Goal: Navigation & Orientation: Find specific page/section

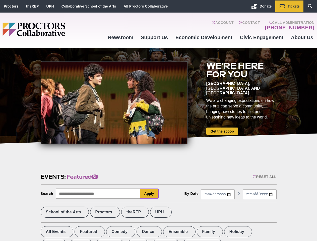
click at [158, 121] on div at bounding box center [114, 103] width 147 height 83
click at [264, 177] on div "Reset All" at bounding box center [265, 177] width 24 height 4
click at [149, 194] on button "Apply" at bounding box center [149, 194] width 19 height 10
